Goal: Information Seeking & Learning: Learn about a topic

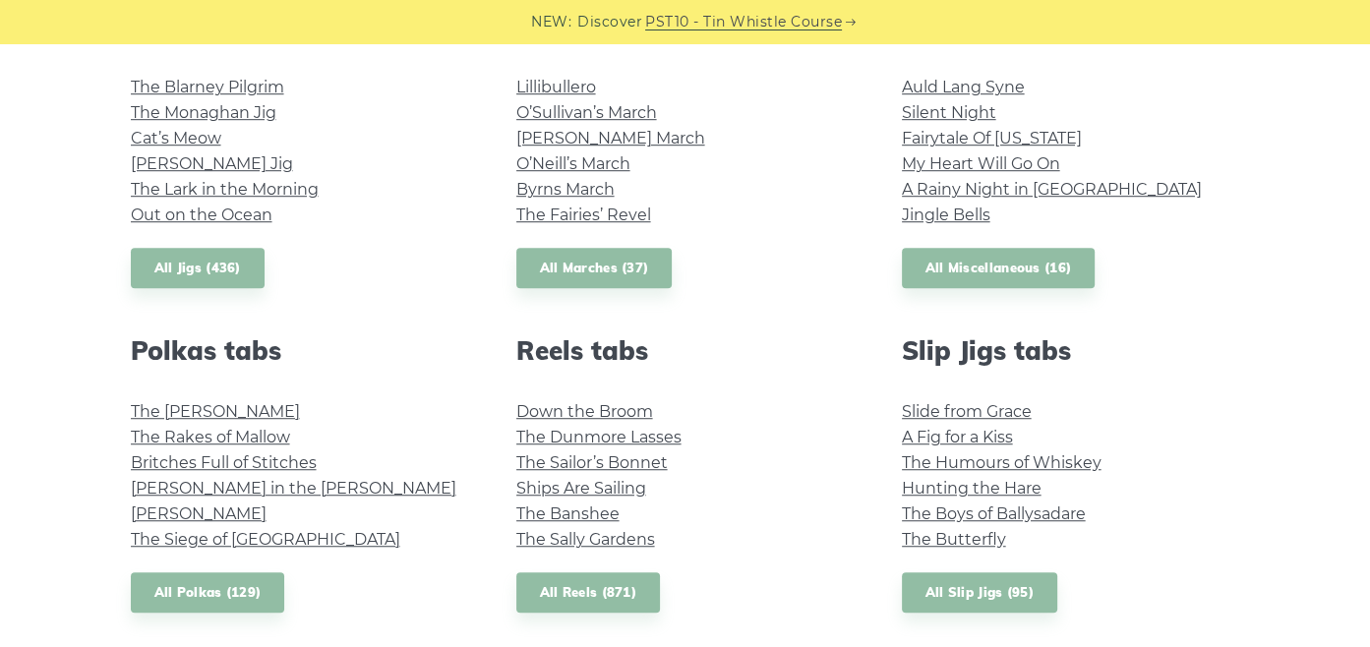
scroll to position [1180, 0]
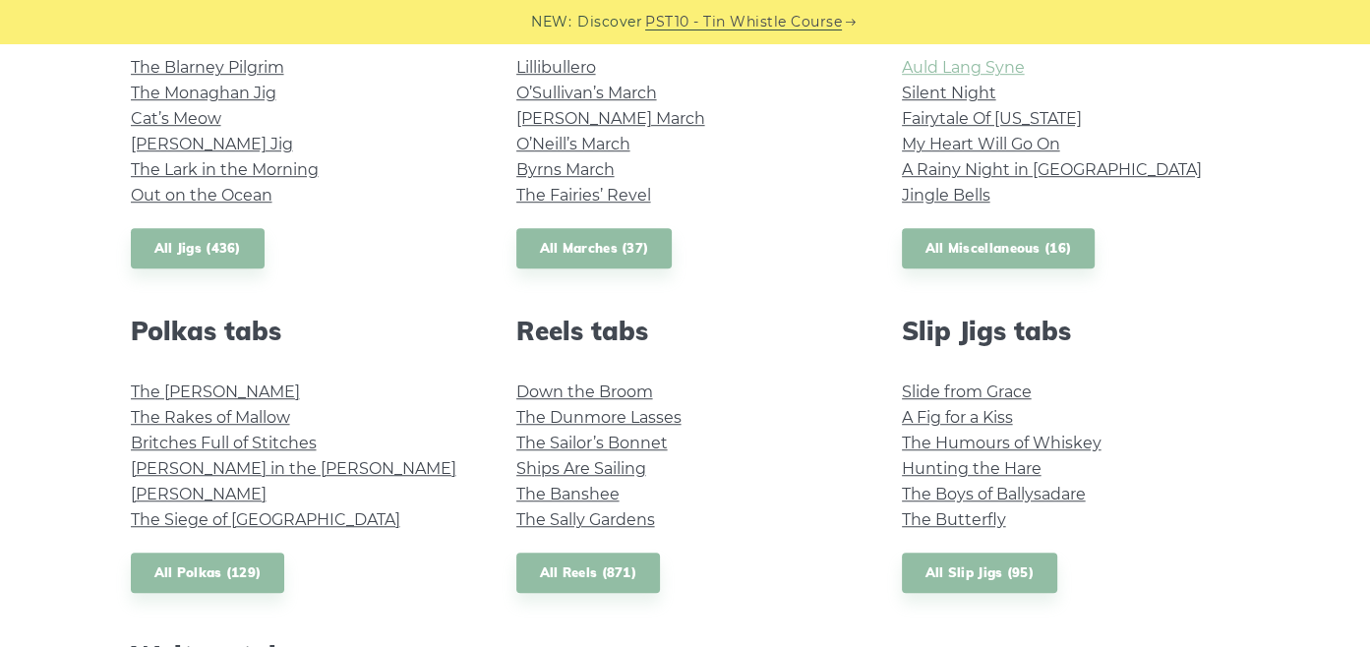
click at [940, 74] on link "Auld Lang Syne" at bounding box center [963, 67] width 123 height 19
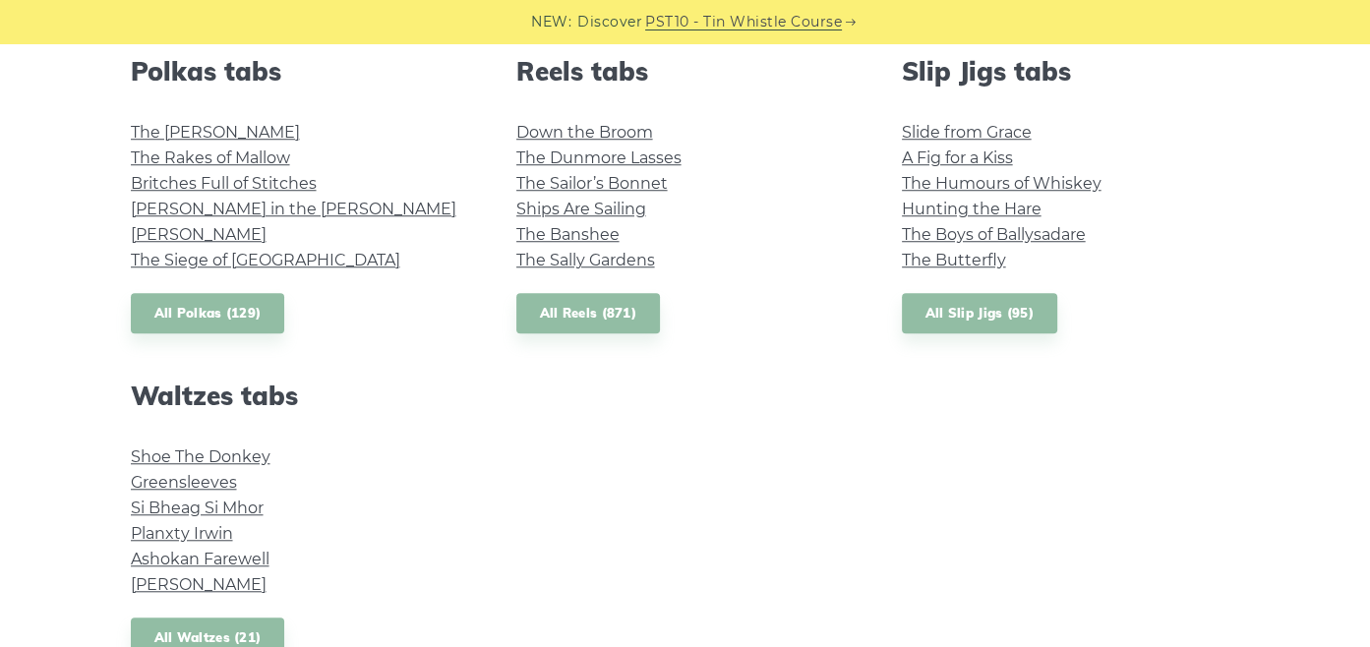
scroll to position [1475, 0]
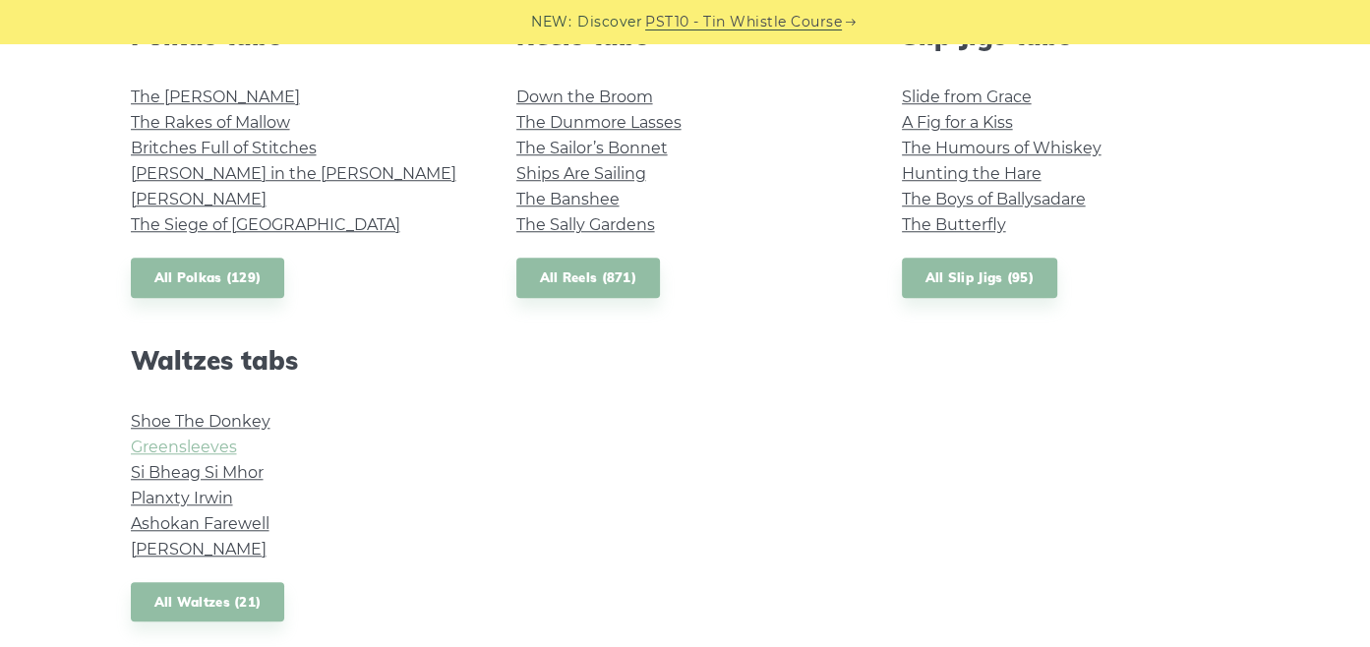
click at [208, 445] on link "Greensleeves" at bounding box center [184, 447] width 106 height 19
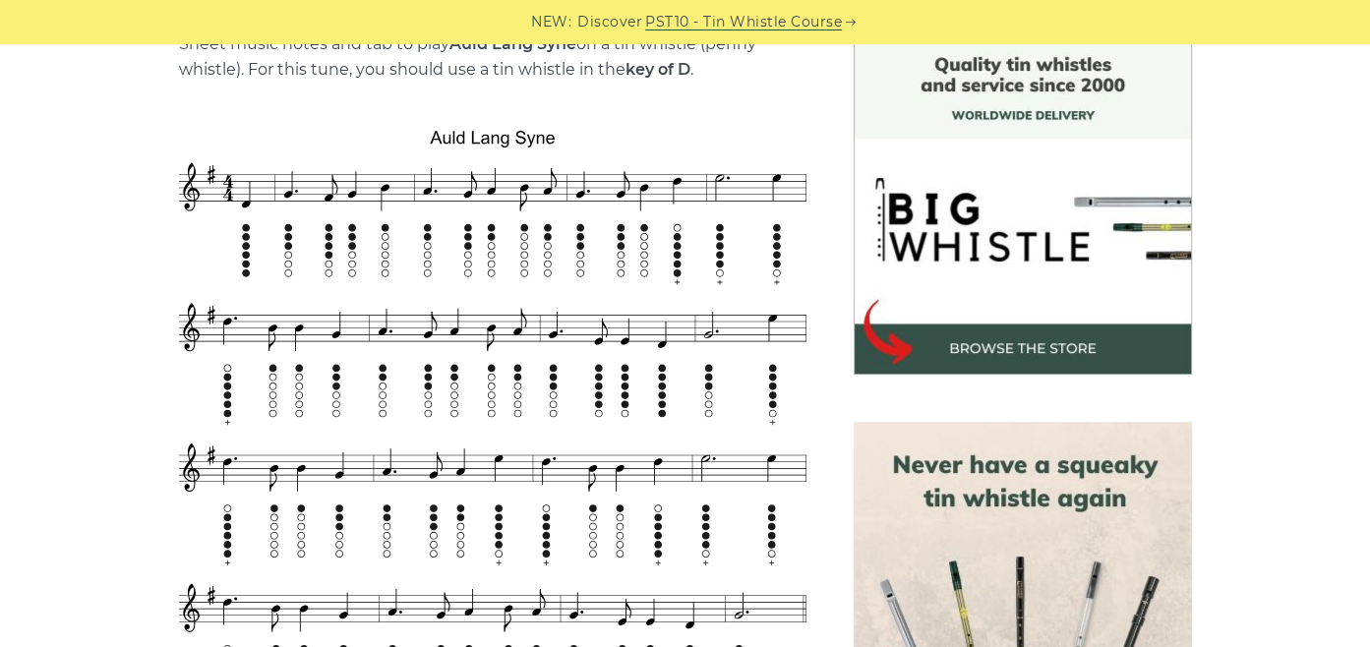
scroll to position [535, 0]
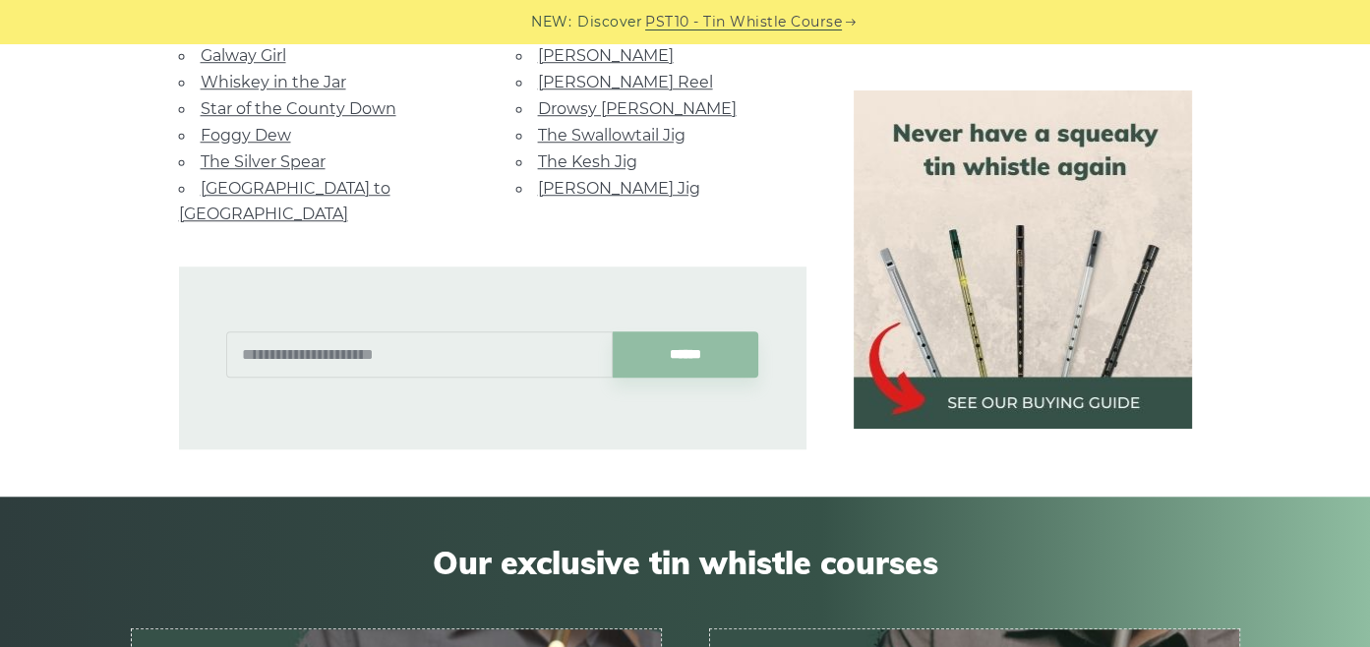
scroll to position [1396, 0]
